Goal: Register for event/course

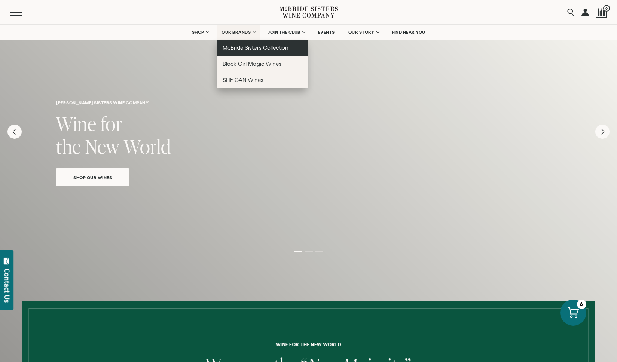
click at [245, 46] on span "McBride Sisters Collection" at bounding box center [256, 48] width 66 height 6
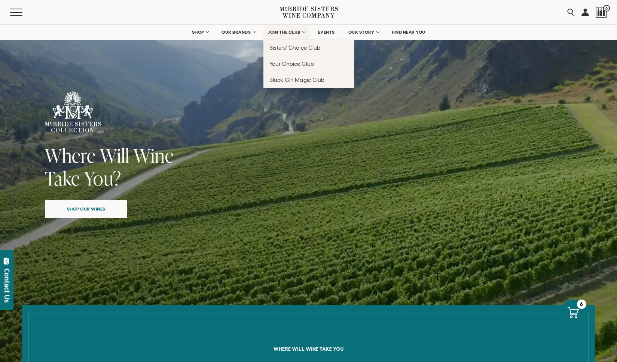
click at [285, 31] on span "JOIN THE CLUB" at bounding box center [284, 32] width 32 height 5
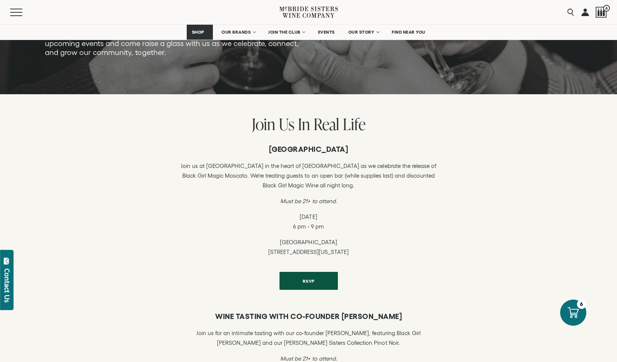
click at [282, 147] on h6 "SAINT Resto Lounge" at bounding box center [309, 149] width 258 height 9
click at [282, 148] on h6 "SAINT Resto Lounge" at bounding box center [309, 149] width 258 height 9
click at [225, 173] on p "Join us at Saint Resto Lounge in the heart of Hell’s Kitchen as we celebrate th…" at bounding box center [309, 175] width 258 height 29
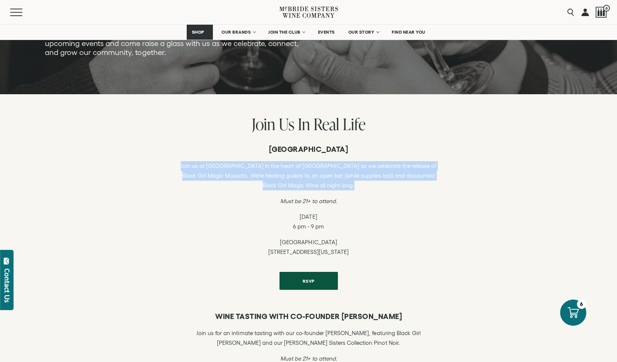
click at [225, 173] on p "Join us at Saint Resto Lounge in the heart of Hell’s Kitchen as we celebrate th…" at bounding box center [309, 175] width 258 height 29
click at [326, 251] on p "Saint Lounge 626B 10th Ave, New York, NY 10036" at bounding box center [309, 247] width 258 height 19
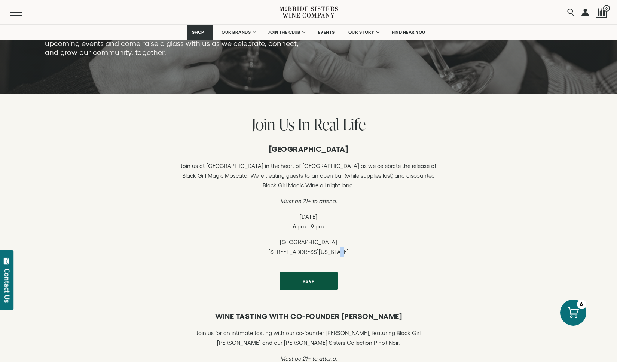
click at [326, 251] on p "Saint Lounge 626B 10th Ave, New York, NY 10036" at bounding box center [309, 247] width 258 height 19
click at [302, 276] on span "RSVP" at bounding box center [309, 281] width 38 height 15
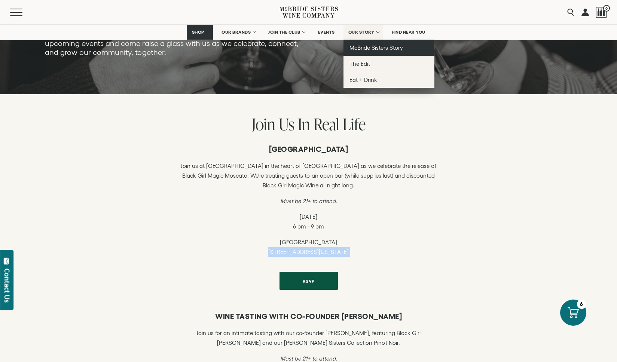
click at [369, 48] on span "McBride Sisters Story" at bounding box center [377, 48] width 54 height 6
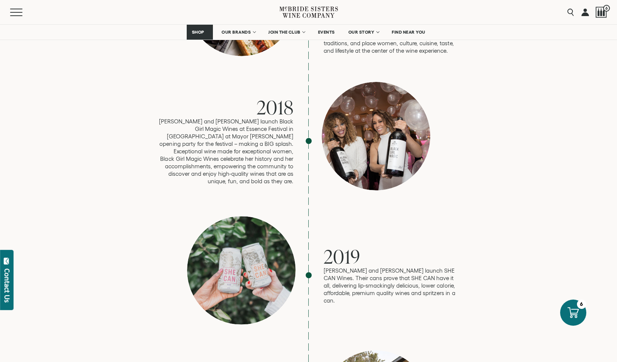
scroll to position [1372, 0]
